Goal: Check status

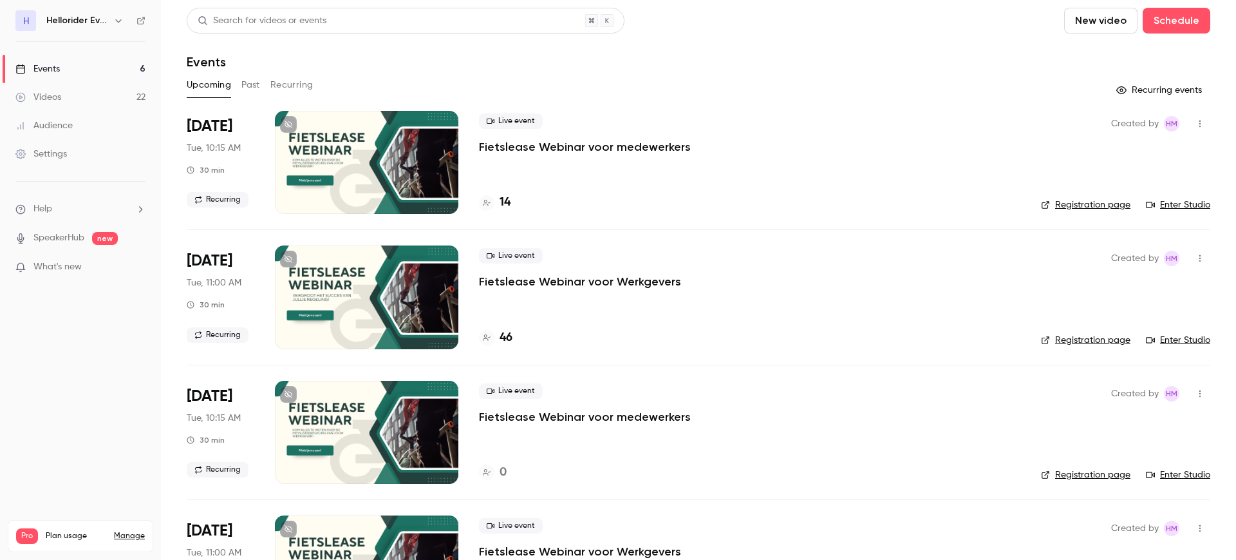
click at [526, 281] on p "Fietslease Webinar voor Werkgevers" at bounding box center [580, 281] width 202 height 15
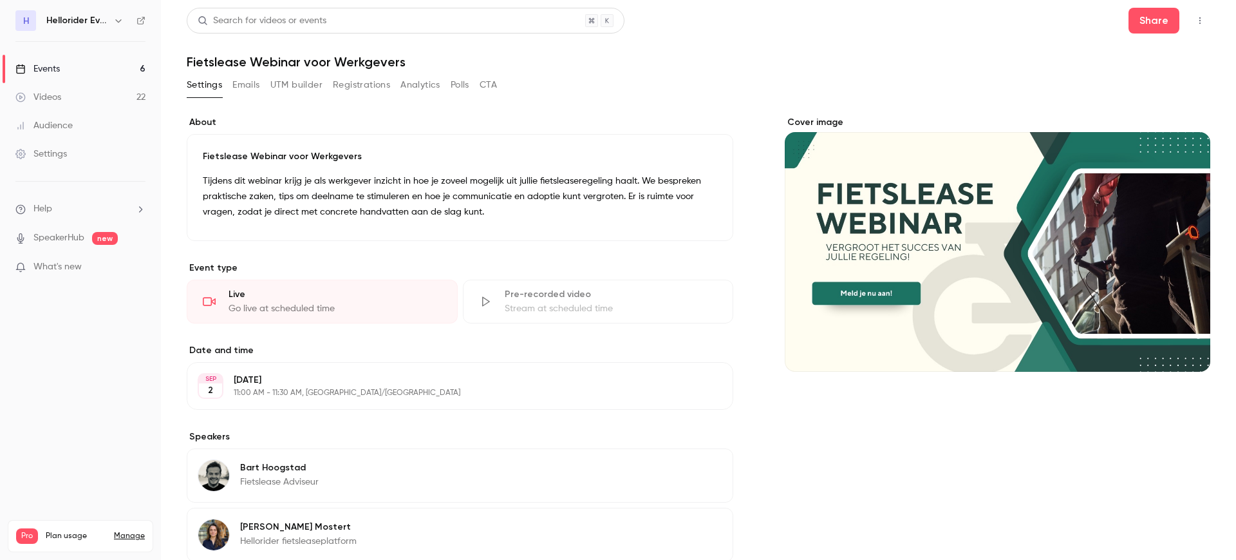
click at [359, 88] on button "Registrations" at bounding box center [361, 85] width 57 height 21
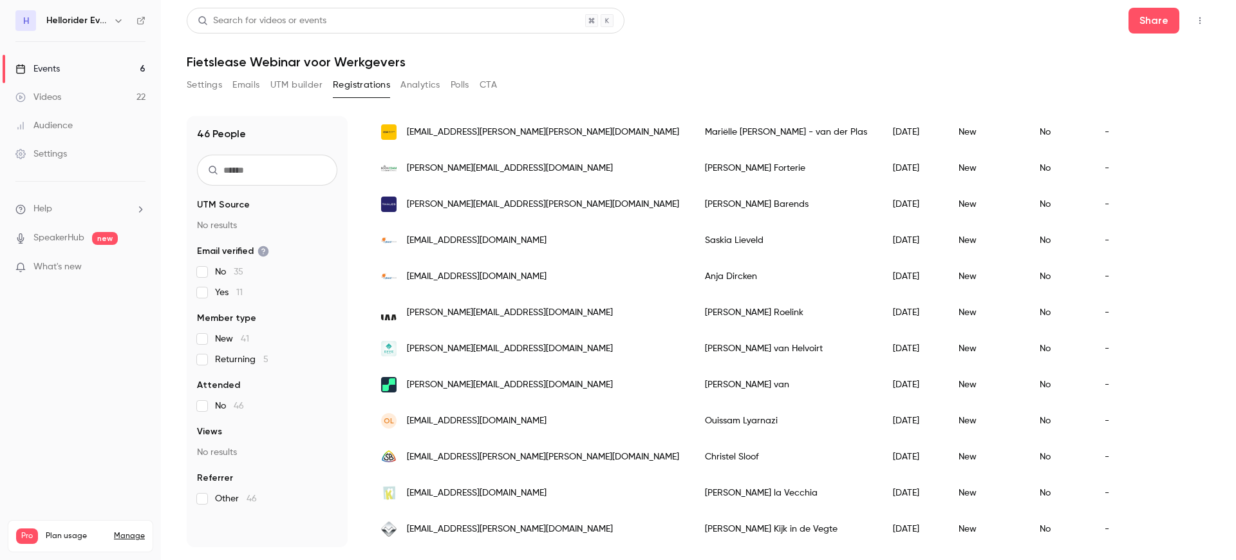
scroll to position [1363, 0]
